Goal: Task Accomplishment & Management: Use online tool/utility

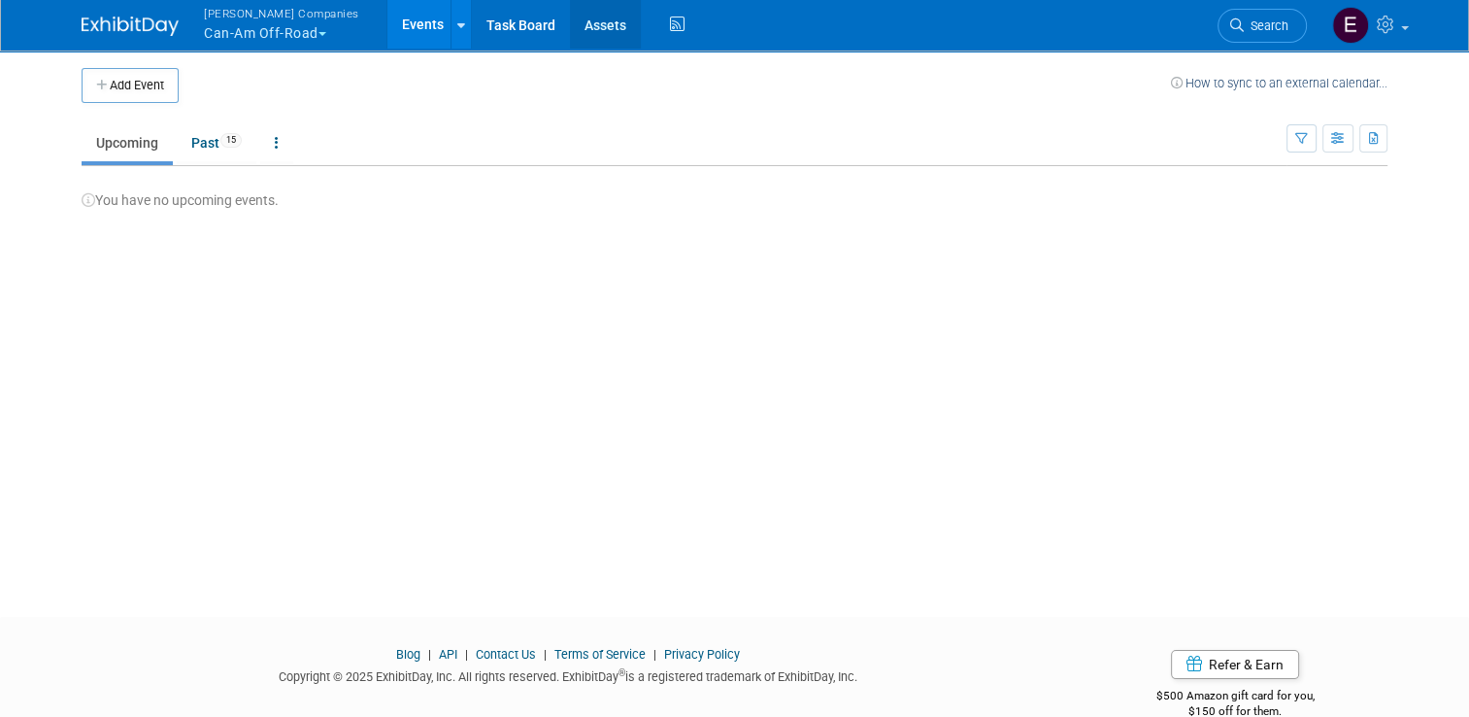
click at [570, 23] on link "Assets" at bounding box center [605, 24] width 71 height 49
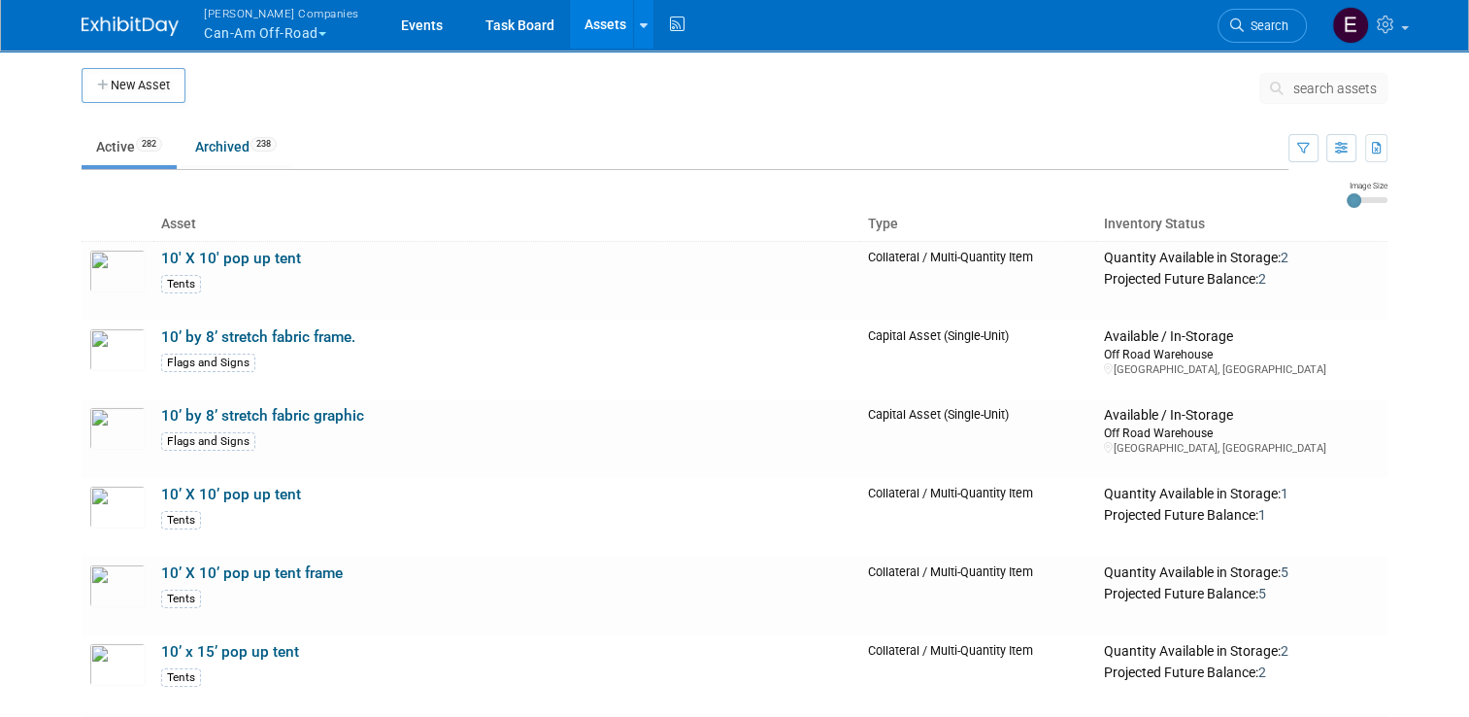
click at [1333, 85] on span "search assets" at bounding box center [1334, 89] width 83 height 16
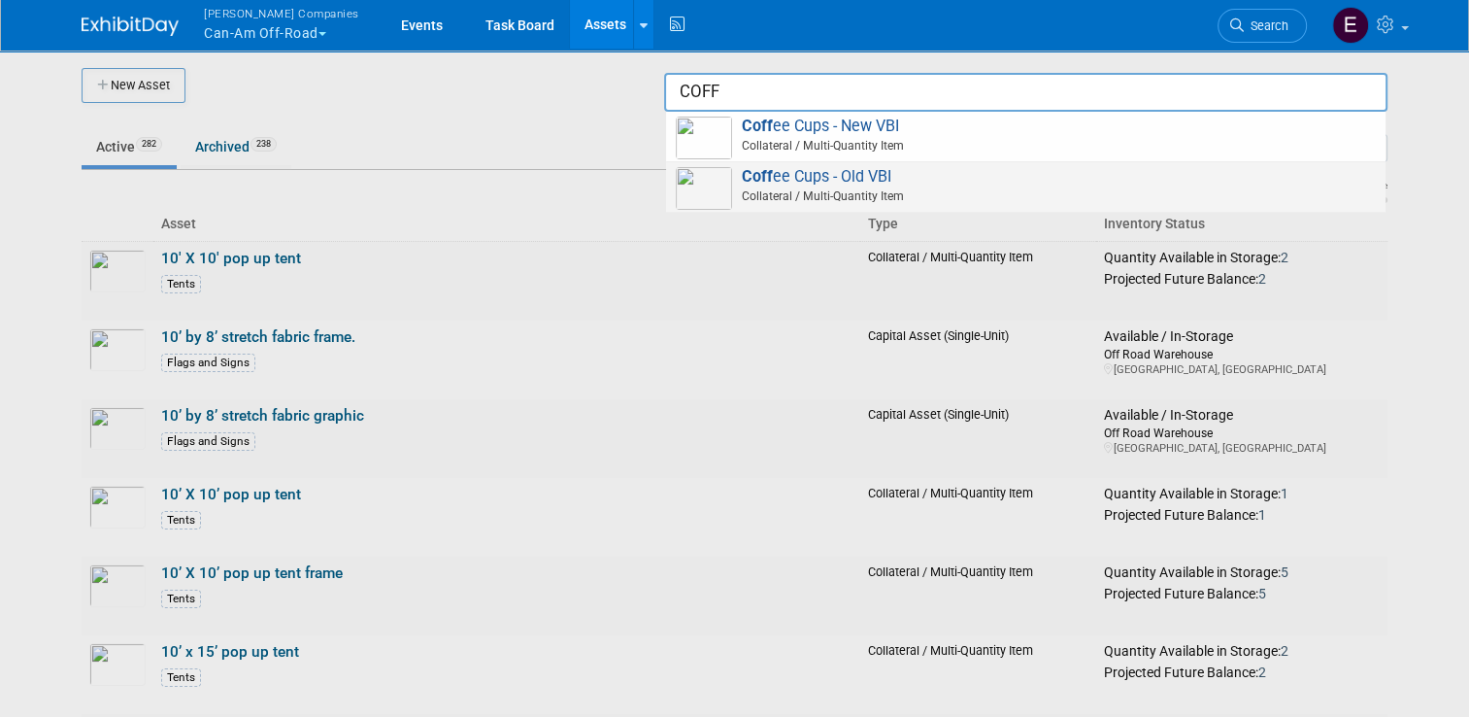
click at [874, 187] on span "Collateral / Multi-Quantity Item" at bounding box center [1029, 195] width 694 height 17
type input "Coffee Cups - Old VBI"
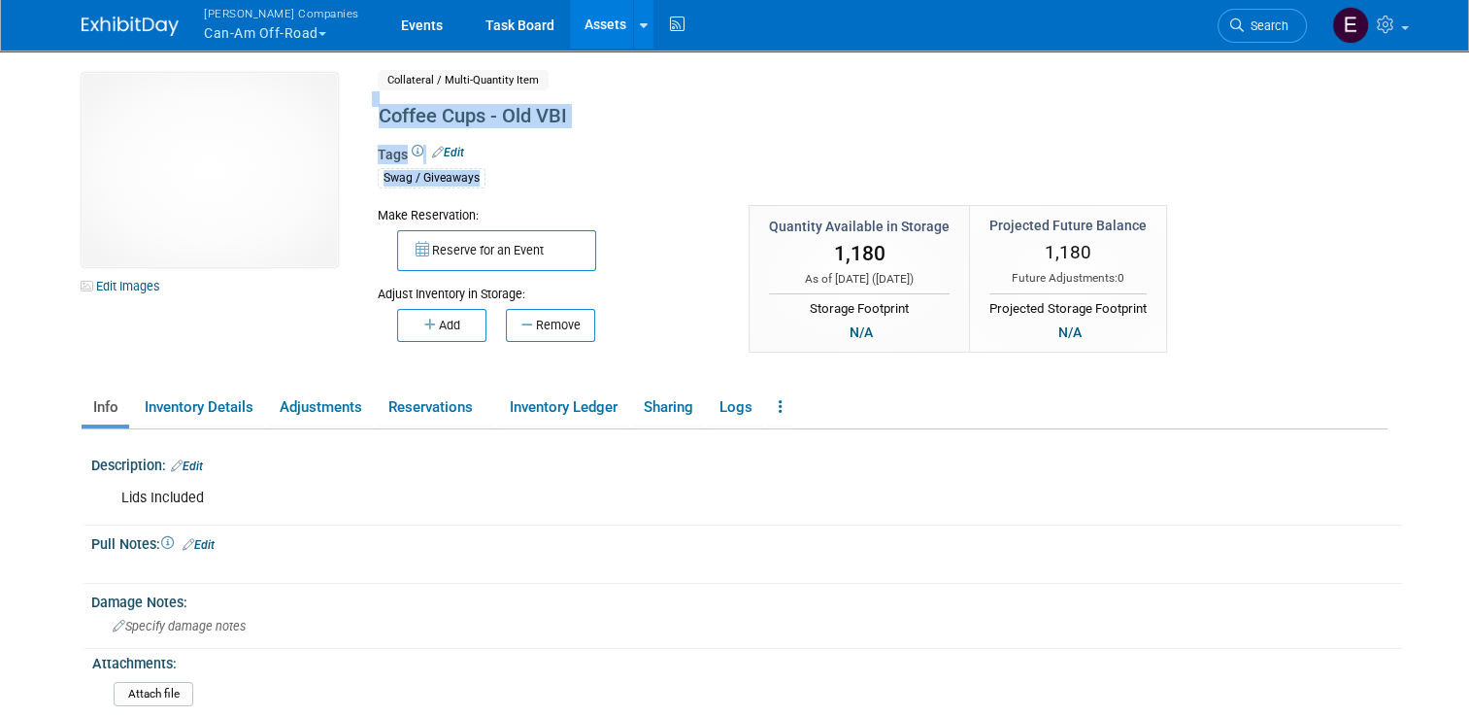
drag, startPoint x: 0, startPoint y: 0, endPoint x: 909, endPoint y: -72, distance: 911.6
click at [909, 0] on html "Warnert Companies Can-Am Off-Road Explore: My Workspaces 4 Go to Workspace: Eve…" at bounding box center [734, 358] width 1469 height 717
